Goal: Use online tool/utility: Utilize a website feature to perform a specific function

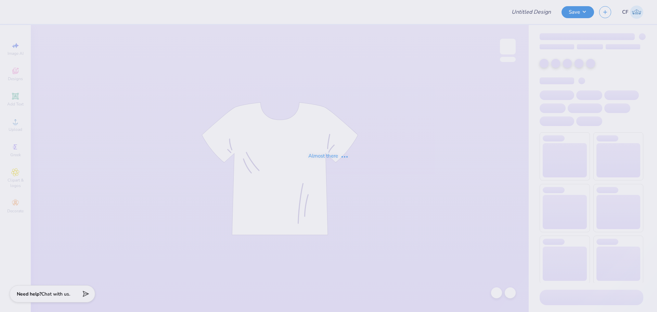
type input "Pike F25 Rush 2"
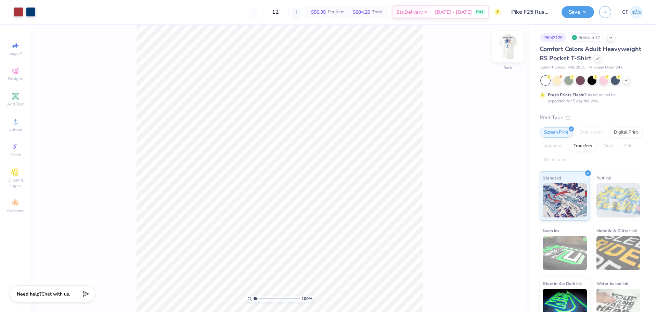
click at [509, 47] on img at bounding box center [507, 46] width 27 height 27
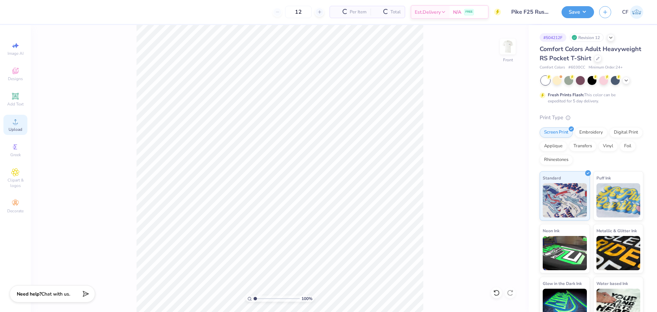
click at [12, 125] on icon at bounding box center [15, 121] width 8 height 8
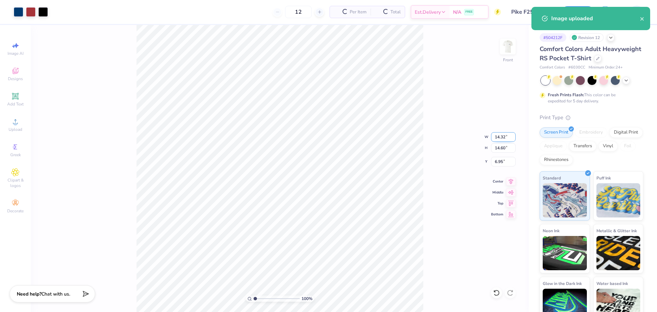
click at [504, 139] on input "14.32" at bounding box center [503, 137] width 25 height 10
type input "12.50"
type input "12.75"
click at [496, 161] on input "7.88" at bounding box center [503, 162] width 25 height 10
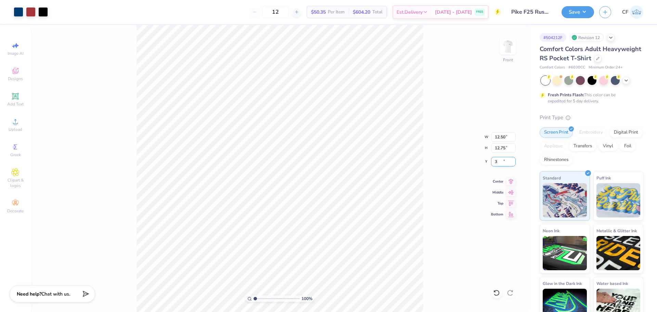
type input "3.00"
click at [505, 47] on img at bounding box center [507, 46] width 27 height 27
click at [510, 48] on img at bounding box center [507, 46] width 27 height 27
click at [576, 13] on button "Save" at bounding box center [577, 11] width 32 height 12
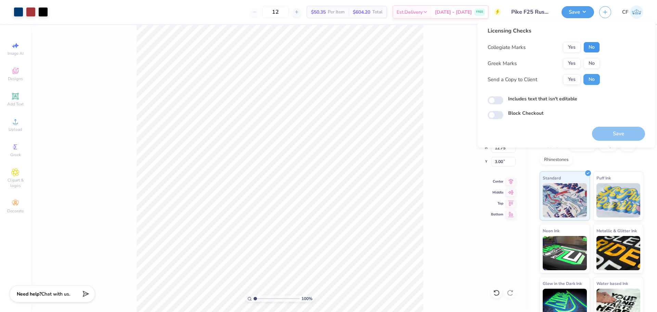
click at [587, 48] on button "No" at bounding box center [591, 47] width 16 height 11
click at [575, 62] on button "Yes" at bounding box center [572, 63] width 18 height 11
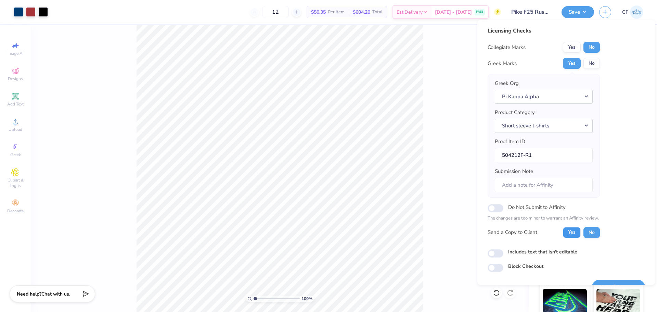
click at [567, 232] on button "Yes" at bounding box center [572, 232] width 18 height 11
click at [493, 255] on input "Includes text that isn't editable" at bounding box center [495, 253] width 16 height 8
checkbox input "true"
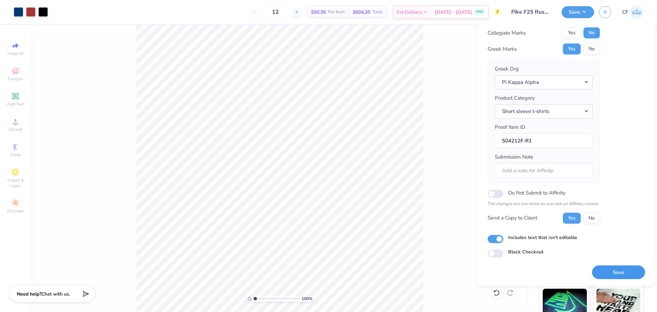
click at [617, 273] on button "Save" at bounding box center [618, 272] width 53 height 14
